Goal: Navigation & Orientation: Go to known website

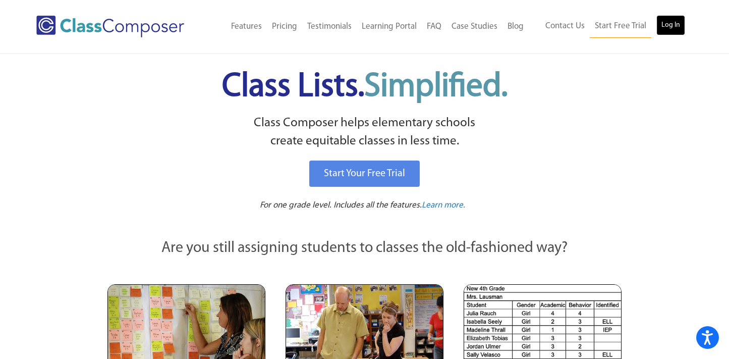
click at [658, 32] on link "Log In" at bounding box center [670, 25] width 29 height 20
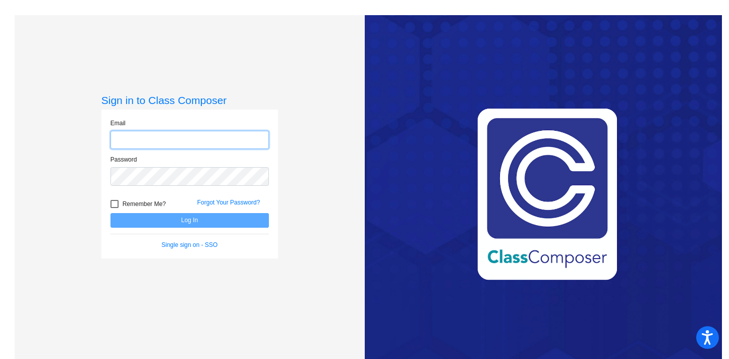
type input "ldisessa@lgusd.org"
click at [223, 225] on button "Log In" at bounding box center [189, 220] width 158 height 15
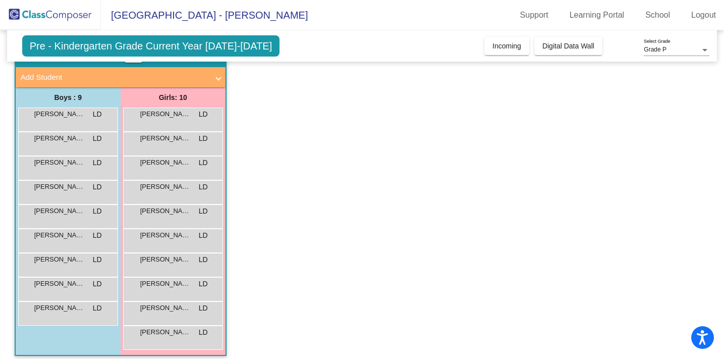
scroll to position [61, 0]
